Goal: Find specific page/section: Find specific page/section

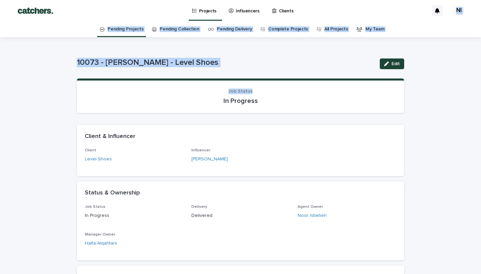
click at [197, 12] on div "Projects" at bounding box center [206, 7] width 28 height 14
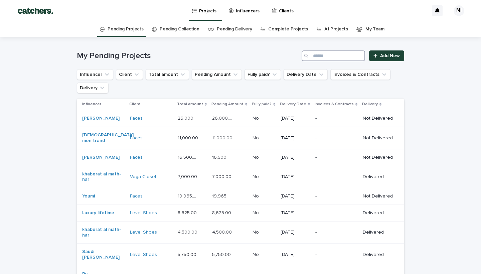
click at [318, 58] on input "Search" at bounding box center [334, 55] width 64 height 11
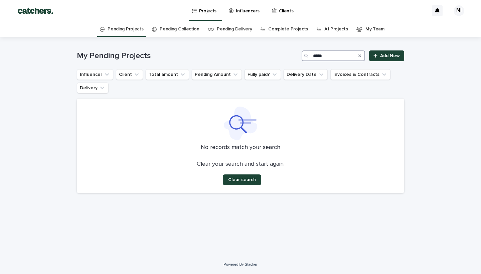
type input "****"
click at [253, 14] on link "Influencers" at bounding box center [245, 10] width 34 height 21
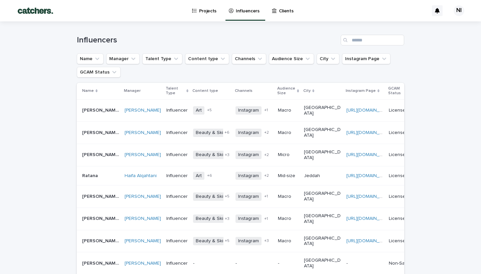
click at [367, 46] on div "Influencers" at bounding box center [241, 37] width 328 height 32
click at [366, 43] on input "Search" at bounding box center [373, 40] width 64 height 11
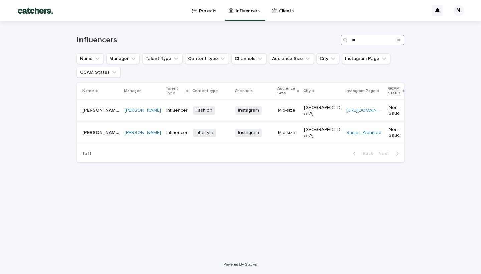
type input "*"
